Goal: Find specific page/section: Find specific page/section

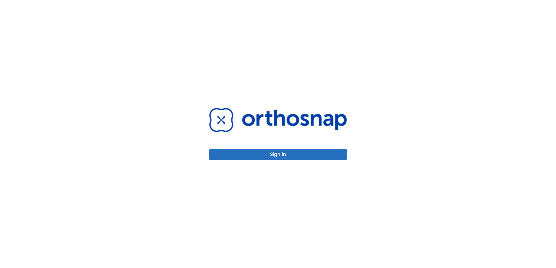
click at [322, 143] on div "Sign in" at bounding box center [278, 134] width 138 height 52
click at [320, 153] on button "Sign in" at bounding box center [278, 154] width 138 height 11
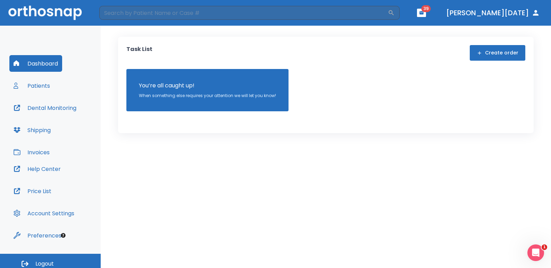
click at [177, 21] on header "​ 39 [PERSON_NAME][DATE]" at bounding box center [275, 13] width 551 height 26
click at [178, 14] on input "search" at bounding box center [243, 13] width 289 height 14
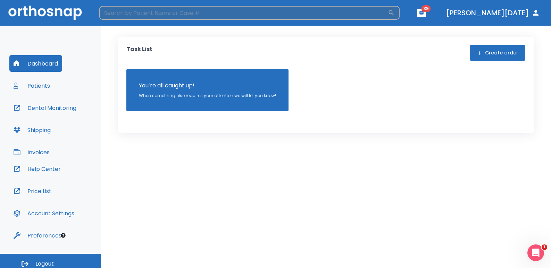
type input "[PERSON_NAME]"
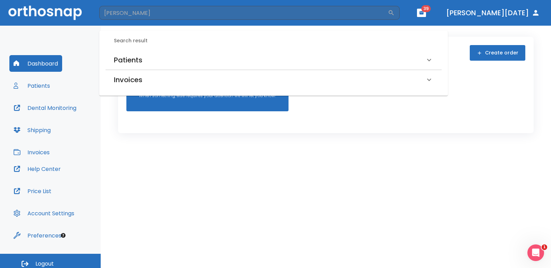
click at [140, 62] on h6 "Patients" at bounding box center [128, 60] width 28 height 11
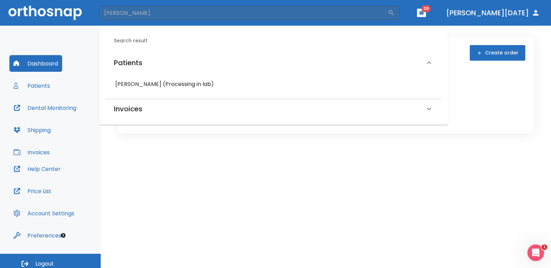
click at [145, 88] on h6 "[PERSON_NAME] (Processing in lab)" at bounding box center [273, 85] width 317 height 10
